Goal: Task Accomplishment & Management: Use online tool/utility

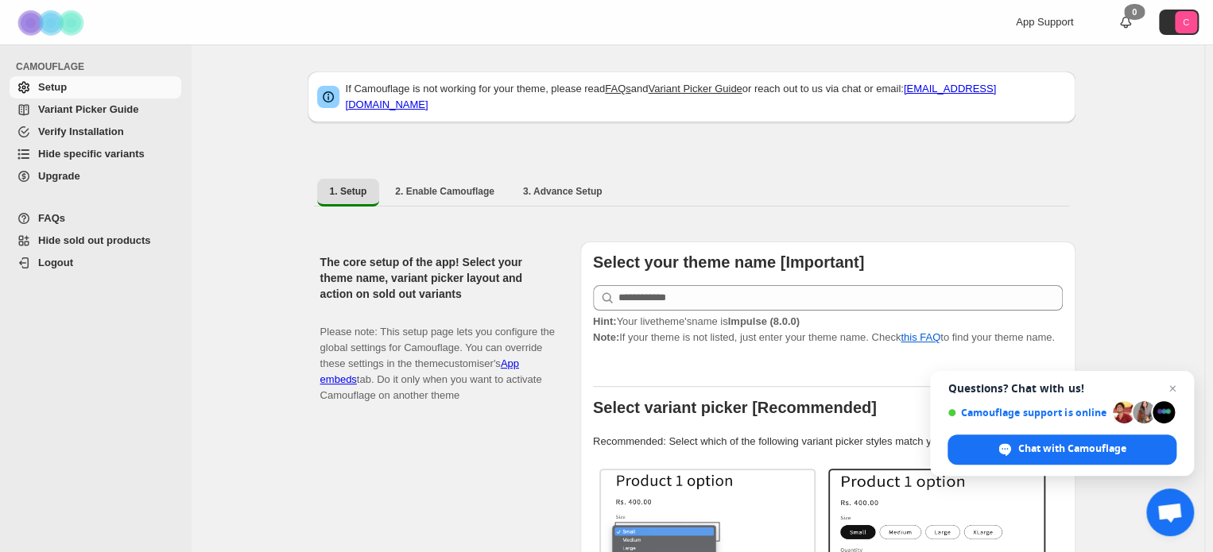
click at [79, 157] on span "Hide specific variants" at bounding box center [91, 154] width 106 height 12
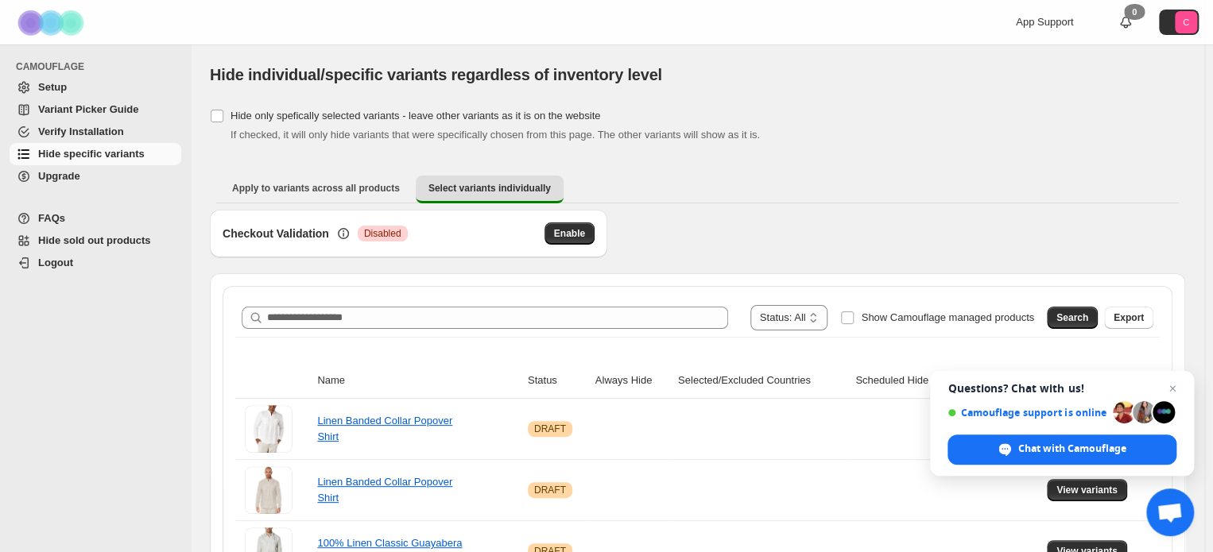
click at [96, 70] on span "CAMOUFLAGE" at bounding box center [99, 66] width 167 height 13
click at [91, 90] on span "Setup" at bounding box center [108, 87] width 140 height 16
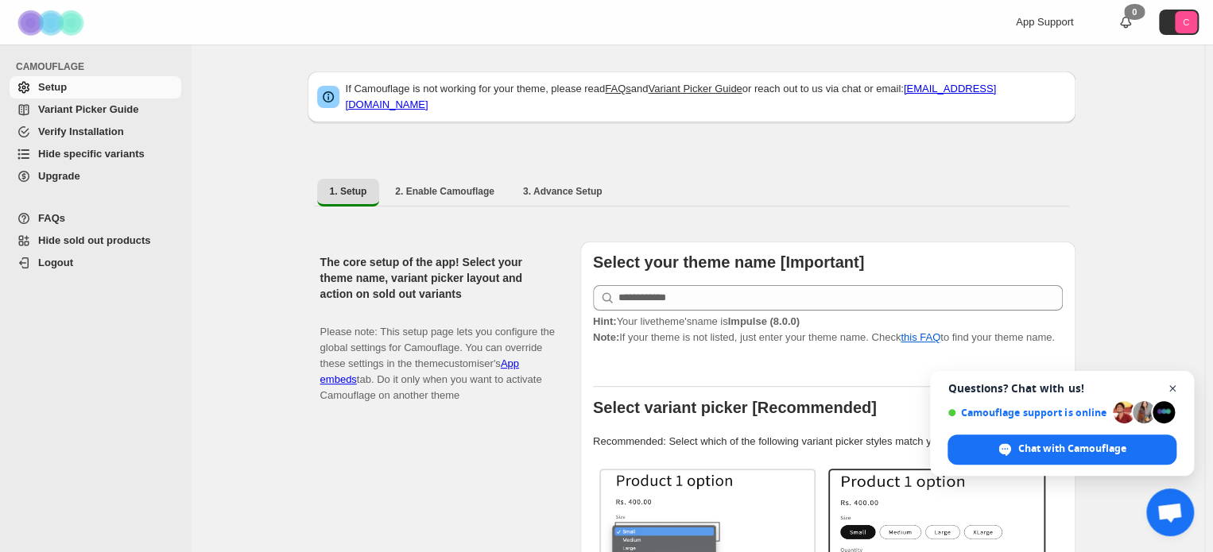
click at [1169, 391] on span "Close chat" at bounding box center [1173, 389] width 20 height 20
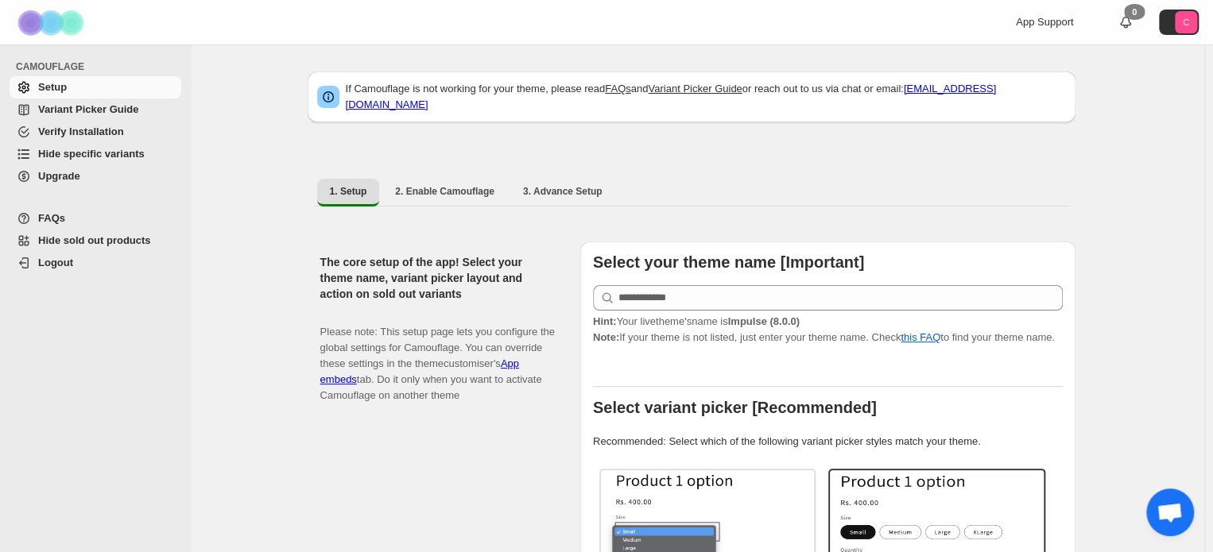
click at [91, 149] on span "Hide specific variants" at bounding box center [91, 154] width 106 height 12
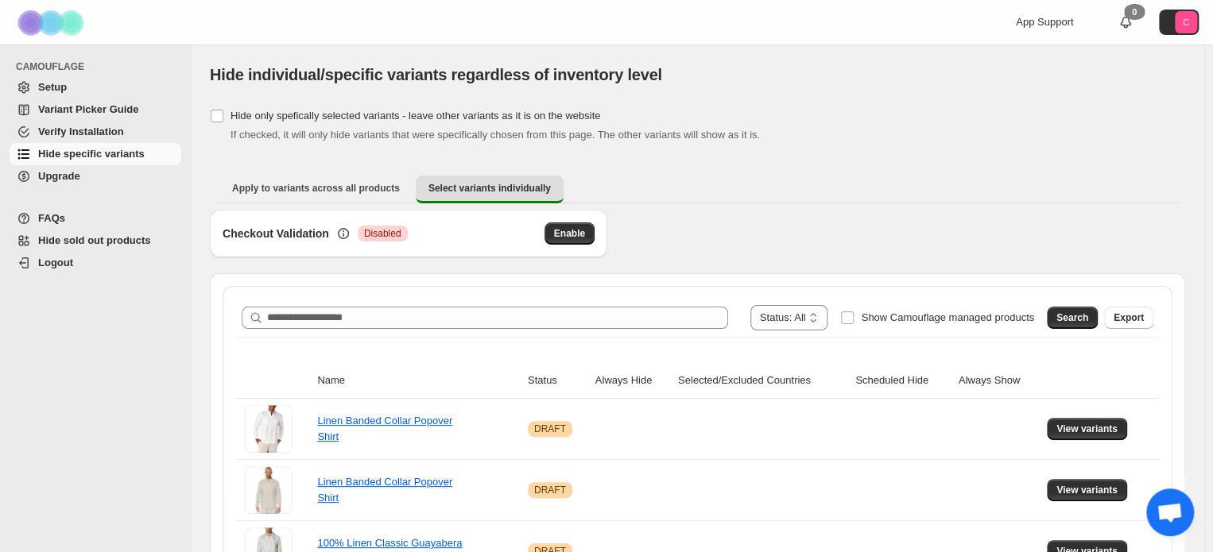
click at [423, 299] on div "**********" at bounding box center [697, 318] width 924 height 38
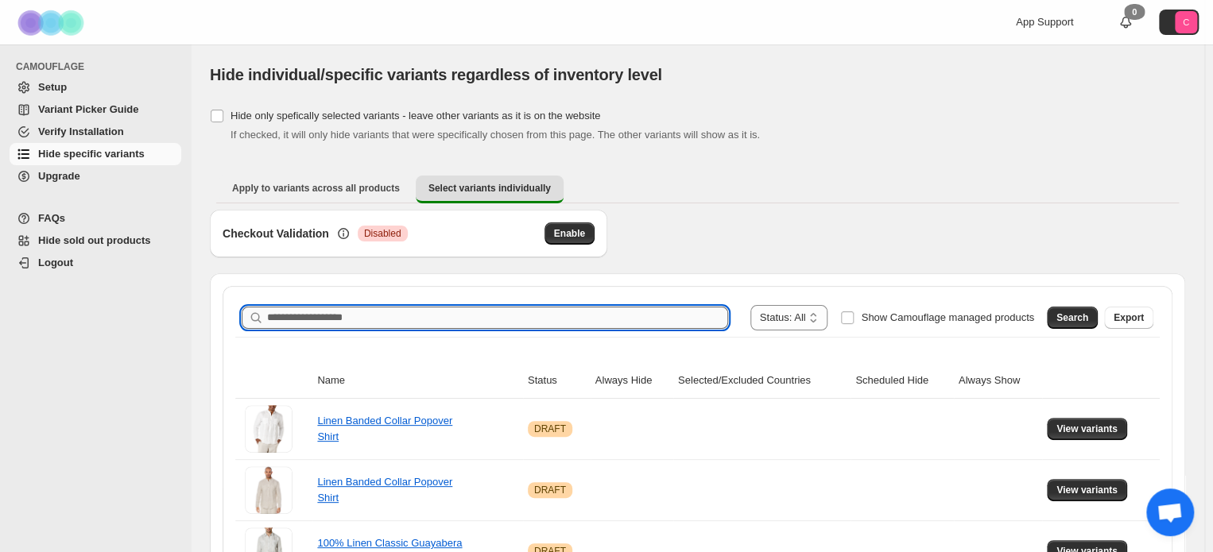
click at [420, 315] on input "Search product name" at bounding box center [497, 318] width 461 height 22
paste input "**********"
type input "**********"
click at [1085, 314] on span "Search" at bounding box center [1072, 317] width 32 height 13
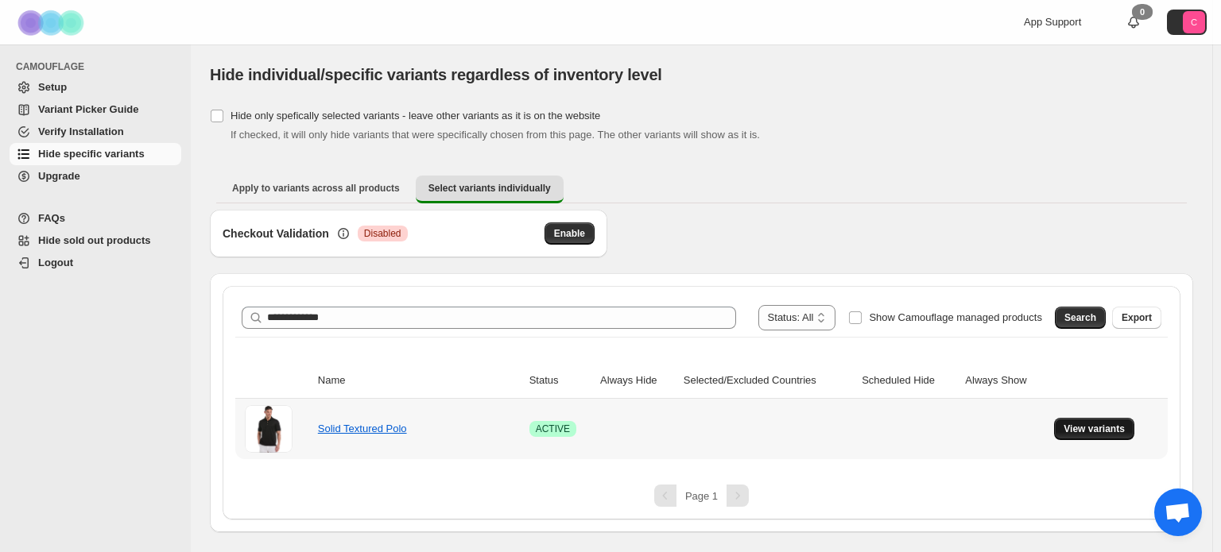
click at [1076, 421] on button "View variants" at bounding box center [1094, 429] width 80 height 22
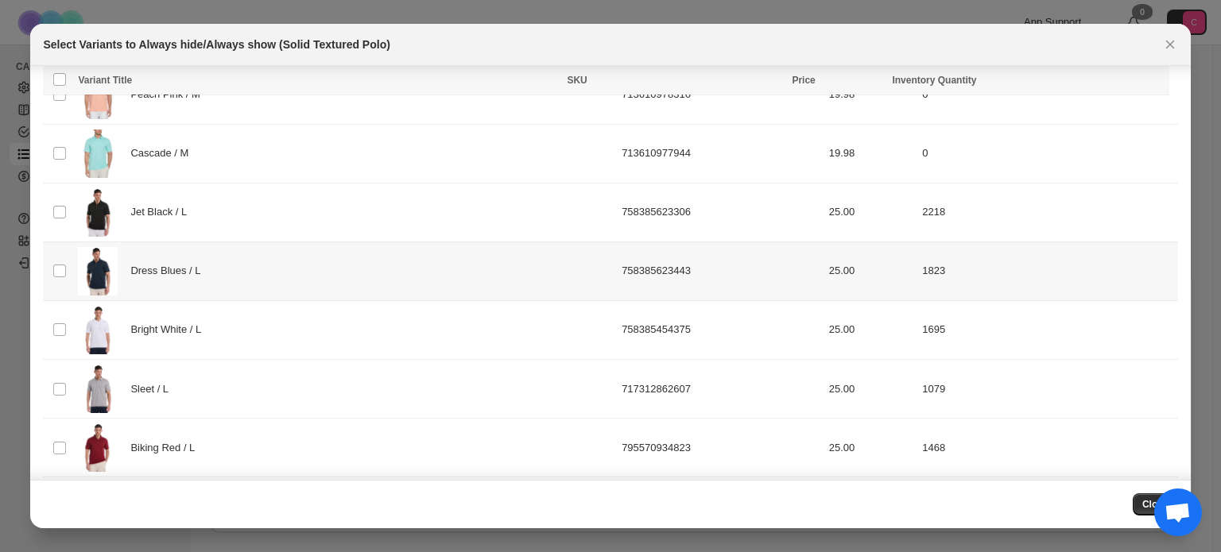
scroll to position [2536, 0]
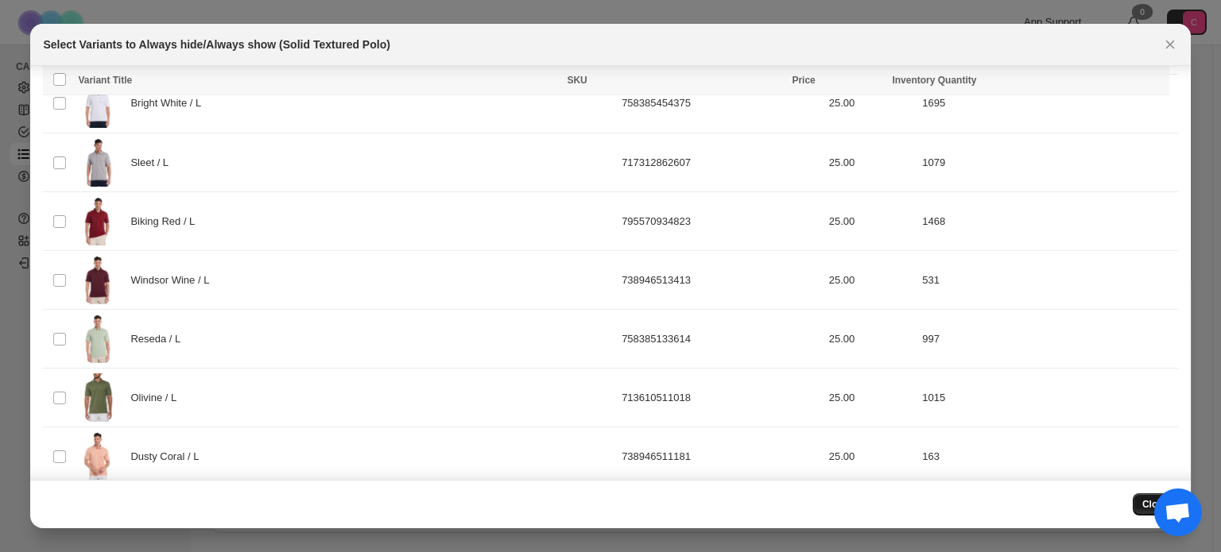
click at [1144, 505] on span "Close" at bounding box center [1155, 504] width 26 height 13
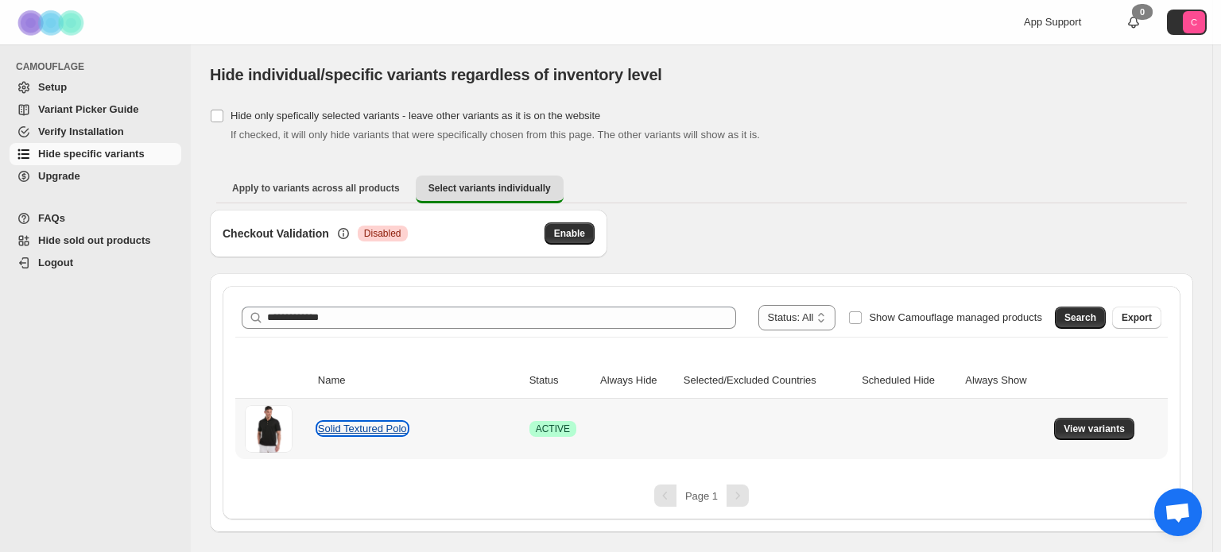
click at [341, 434] on link "Solid Textured Polo" at bounding box center [362, 429] width 89 height 12
click at [1096, 432] on span "View variants" at bounding box center [1093, 429] width 61 height 13
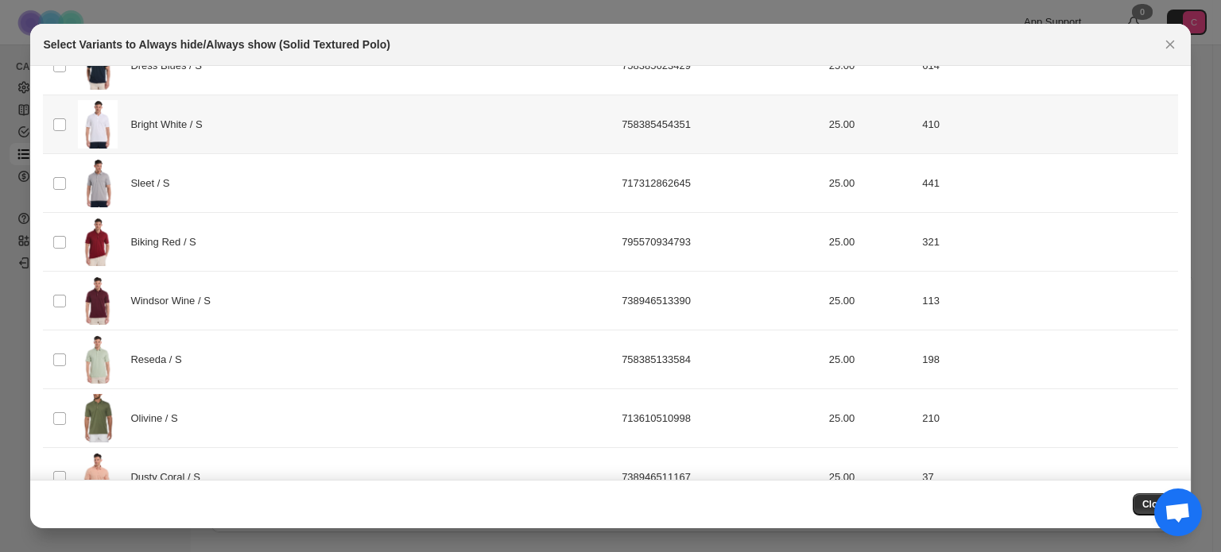
scroll to position [0, 0]
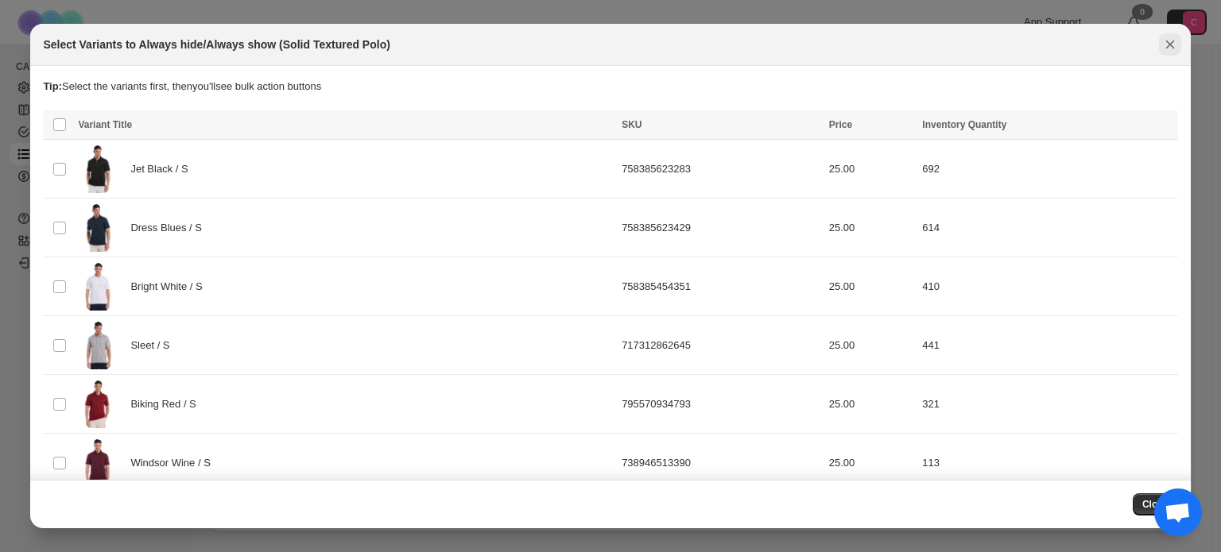
click at [1162, 37] on icon "Close" at bounding box center [1170, 45] width 16 height 16
